Goal: Information Seeking & Learning: Learn about a topic

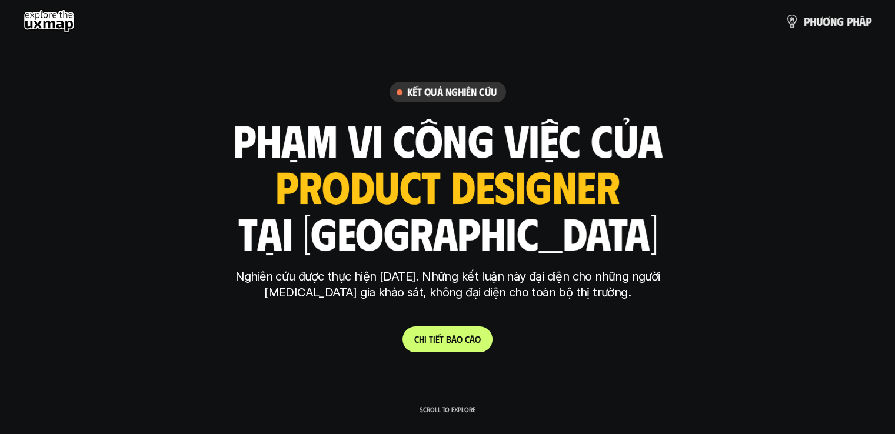
scroll to position [118, 0]
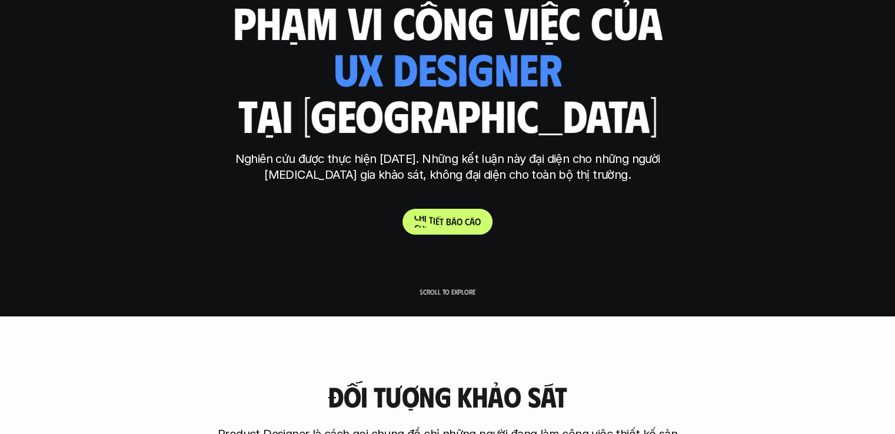
drag, startPoint x: 457, startPoint y: 224, endPoint x: 445, endPoint y: 224, distance: 11.8
click at [457, 224] on p "C h i t i ế t b á o c á o" at bounding box center [447, 221] width 67 height 11
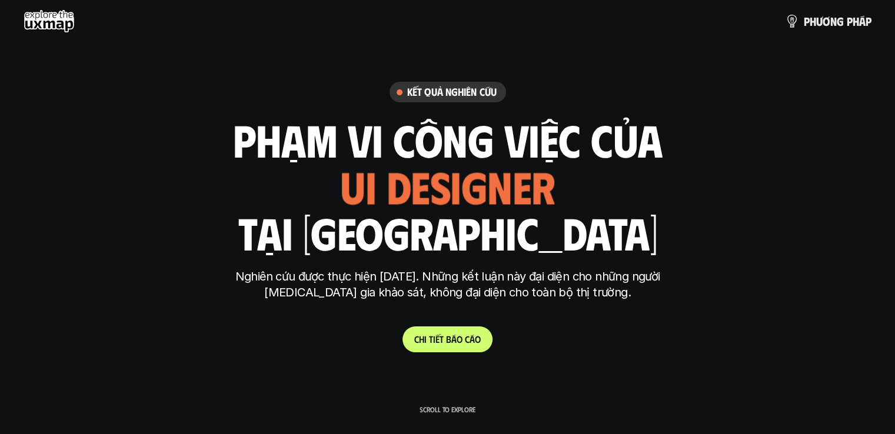
click at [41, 12] on use at bounding box center [49, 21] width 51 height 24
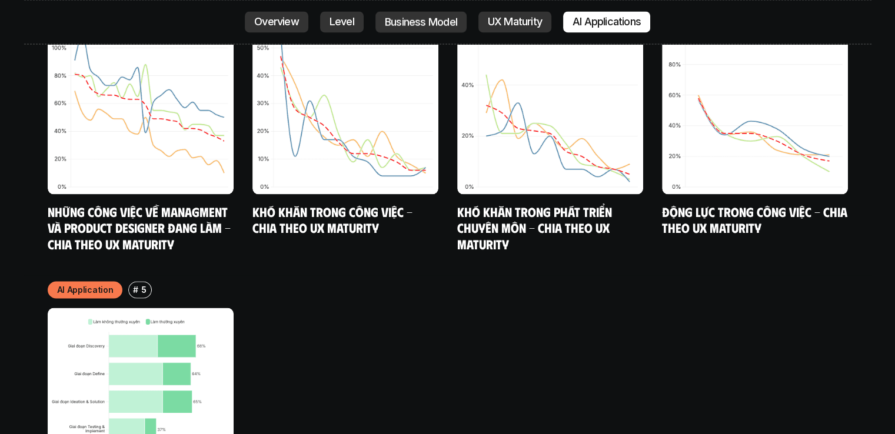
scroll to position [6474, 0]
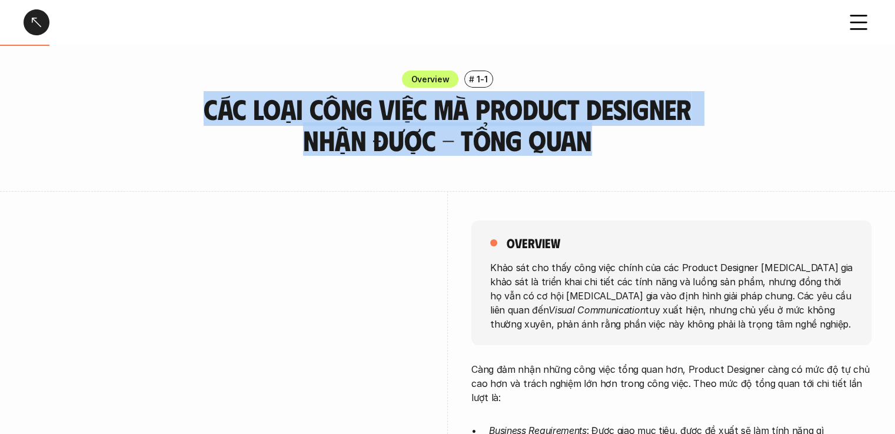
drag, startPoint x: 217, startPoint y: 105, endPoint x: 724, endPoint y: 135, distance: 507.6
click at [724, 135] on div "Overview # 1-1 Các loại công việc mà Product Designer nhận được - Tổng quan" at bounding box center [447, 113] width 895 height 85
copy h3 "Các loại công việc mà Product Designer nhận được - Tổng quan"
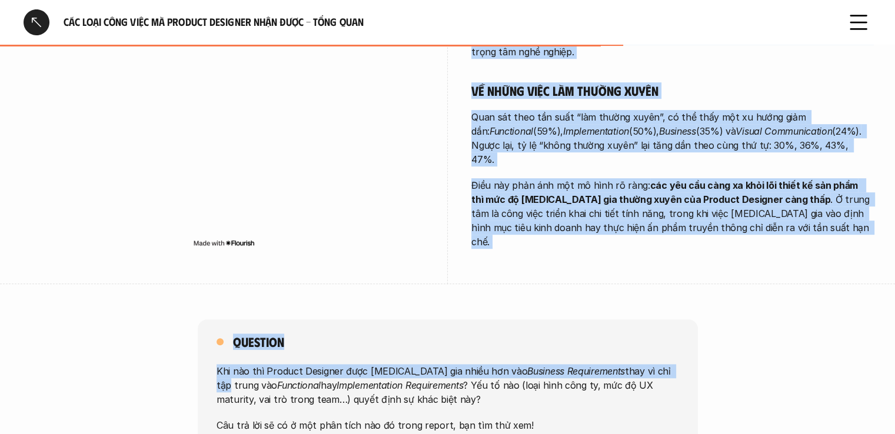
scroll to position [883, 0]
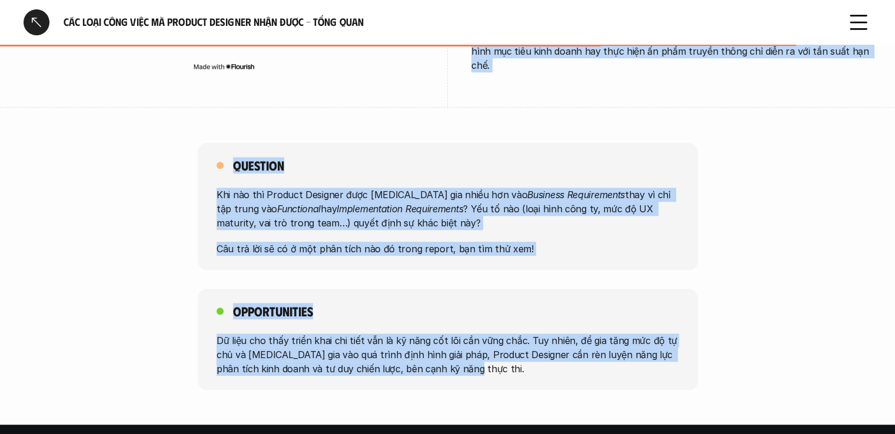
drag, startPoint x: 507, startPoint y: 242, endPoint x: 706, endPoint y: 328, distance: 216.7
copy div "loremips Dolo sit ame cons adip elit seddo eiu tem Incidid Utlabore etdo mag al…"
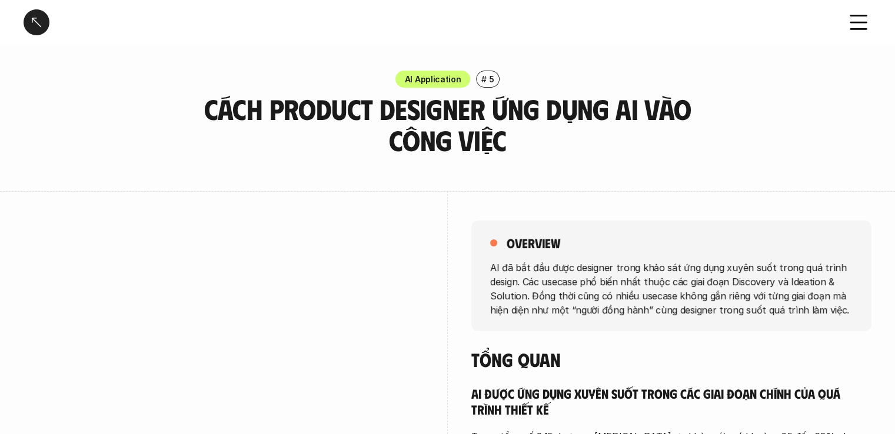
click at [489, 85] on p "5" at bounding box center [491, 79] width 5 height 12
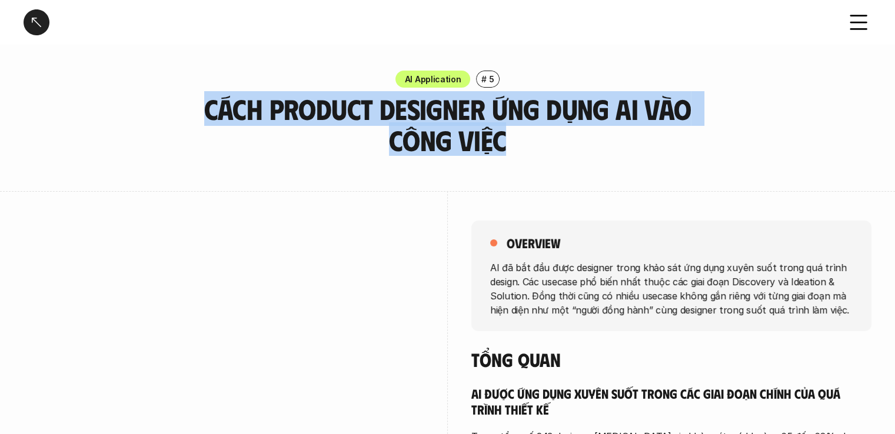
drag, startPoint x: 201, startPoint y: 107, endPoint x: 620, endPoint y: 152, distance: 420.9
click at [620, 152] on h3 "Cách Product Designer ứng dụng AI vào công việc" at bounding box center [448, 125] width 500 height 62
copy h3 "Cách Product Designer ứng dụng AI vào công việc"
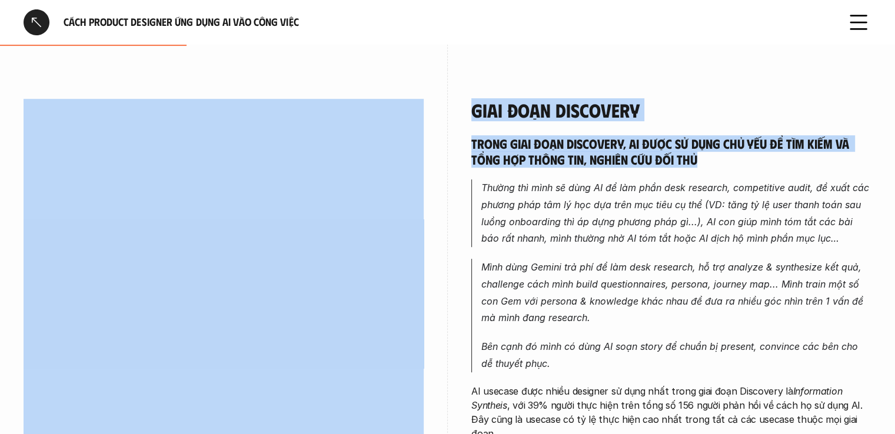
scroll to position [353, 0]
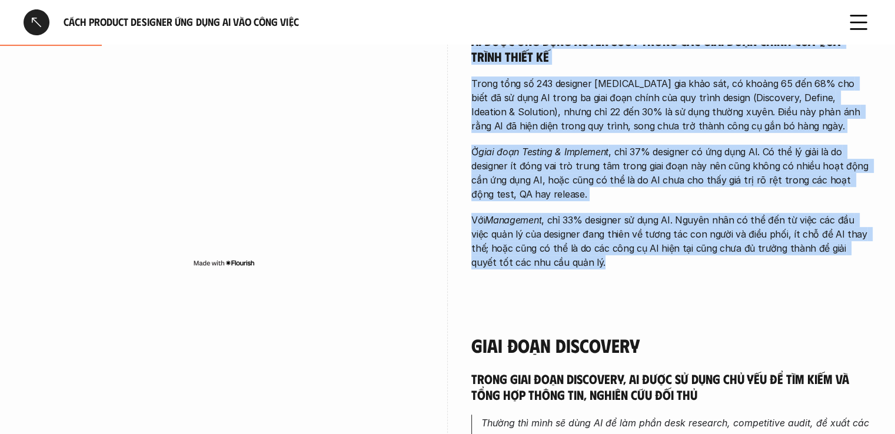
drag, startPoint x: 506, startPoint y: 242, endPoint x: 879, endPoint y: 289, distance: 375.5
copy div "loremips DO si ame con adip elitsedd eiusm temp inc utl etdo magna aliq enima m…"
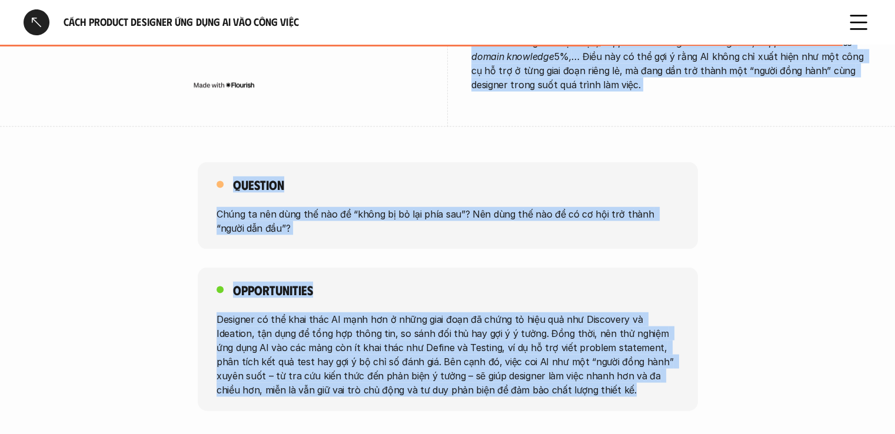
scroll to position [2437, 0]
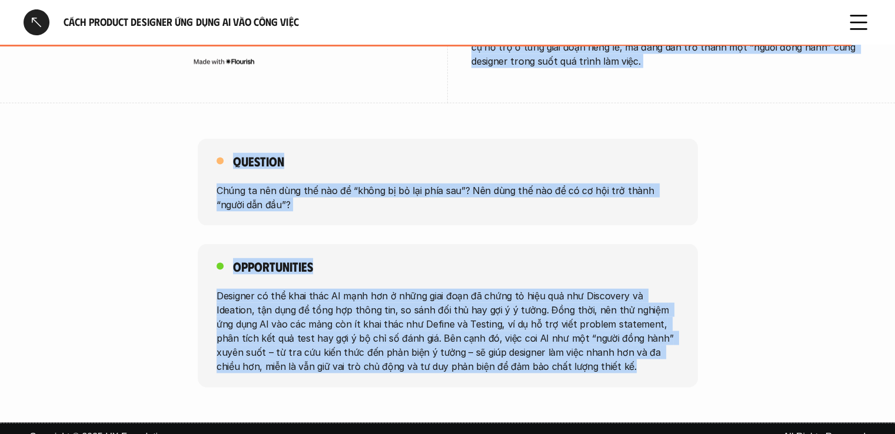
drag, startPoint x: 471, startPoint y: 170, endPoint x: 777, endPoint y: 364, distance: 363.0
copy div "Giai đoạn Discovery Trong giai đoạn Discovery, AI được sử dụng chủ yếu để tìm k…"
